Goal: Information Seeking & Learning: Learn about a topic

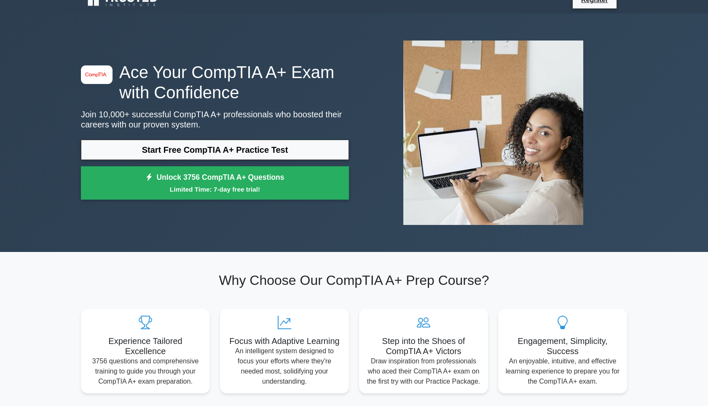
scroll to position [18, 0]
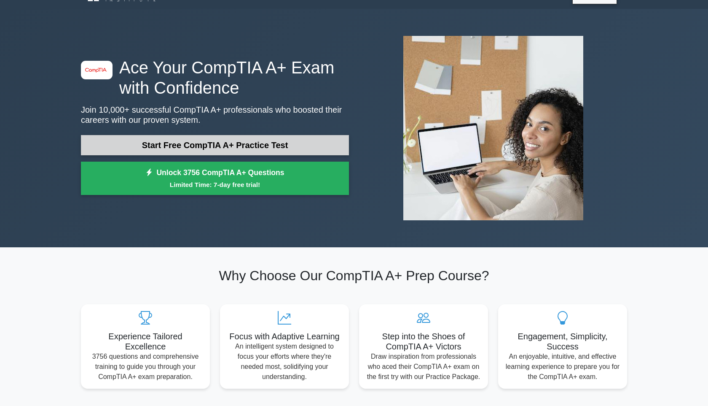
click at [257, 145] on link "Start Free CompTIA A+ Practice Test" at bounding box center [215, 145] width 268 height 20
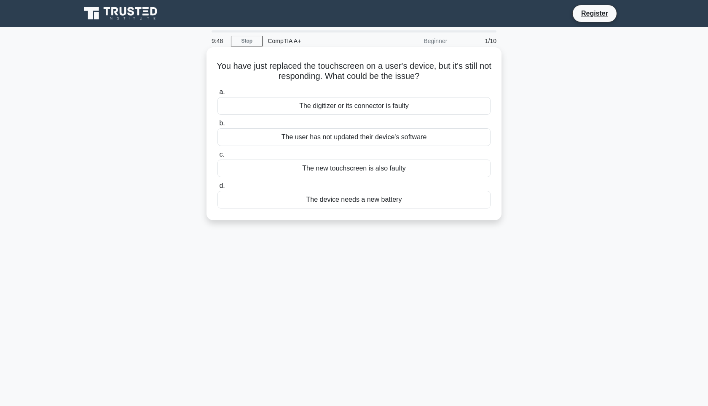
click at [336, 135] on div "The user has not updated their device's software" at bounding box center [354, 137] width 273 height 18
click at [218, 126] on input "b. The user has not updated their device's software" at bounding box center [218, 123] width 0 height 5
